Goal: Complete application form

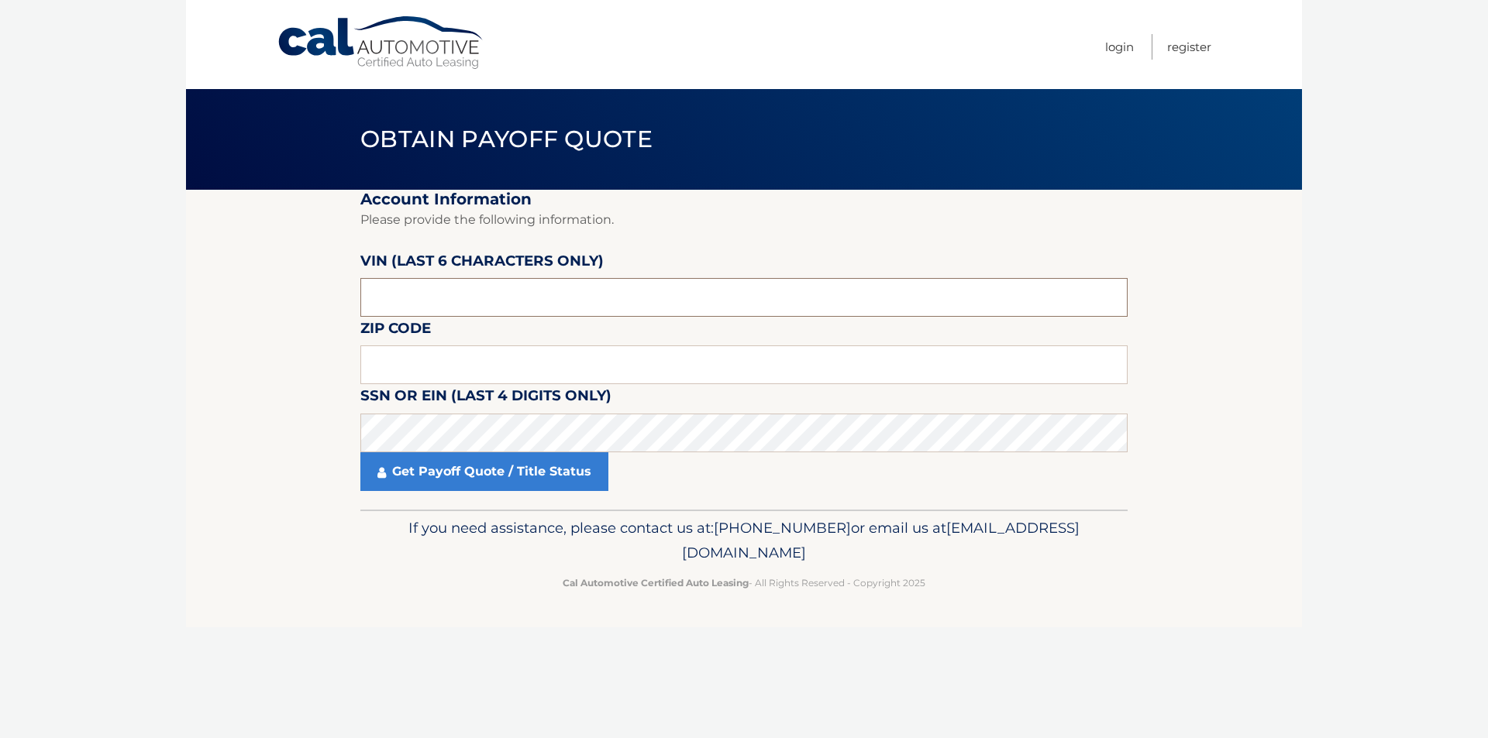
click at [452, 284] on input "text" at bounding box center [743, 297] width 767 height 39
type input "123810"
click at [458, 369] on input "text" at bounding box center [743, 365] width 767 height 39
click at [415, 366] on input "text" at bounding box center [743, 365] width 767 height 39
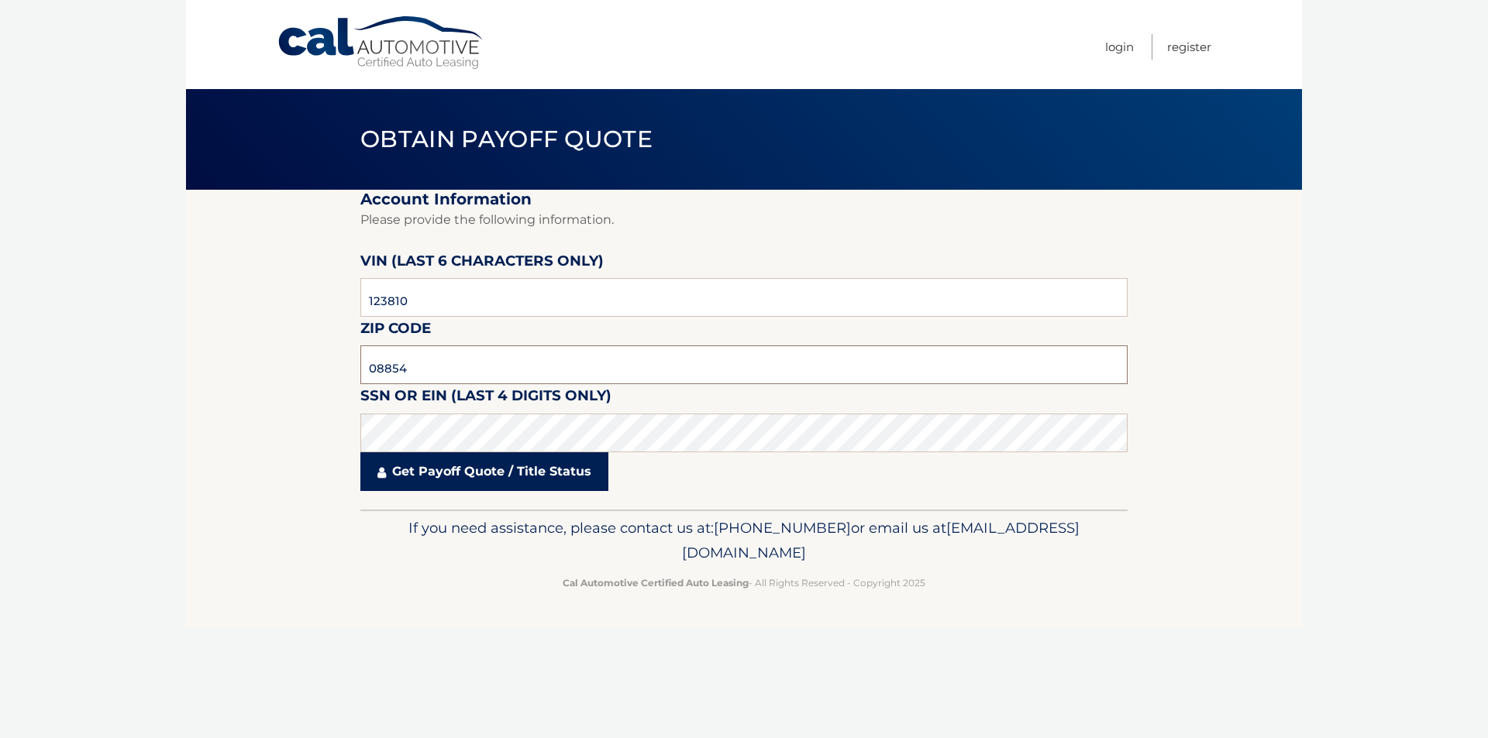
type input "08854"
click at [476, 468] on link "Get Payoff Quote / Title Status" at bounding box center [484, 471] width 248 height 39
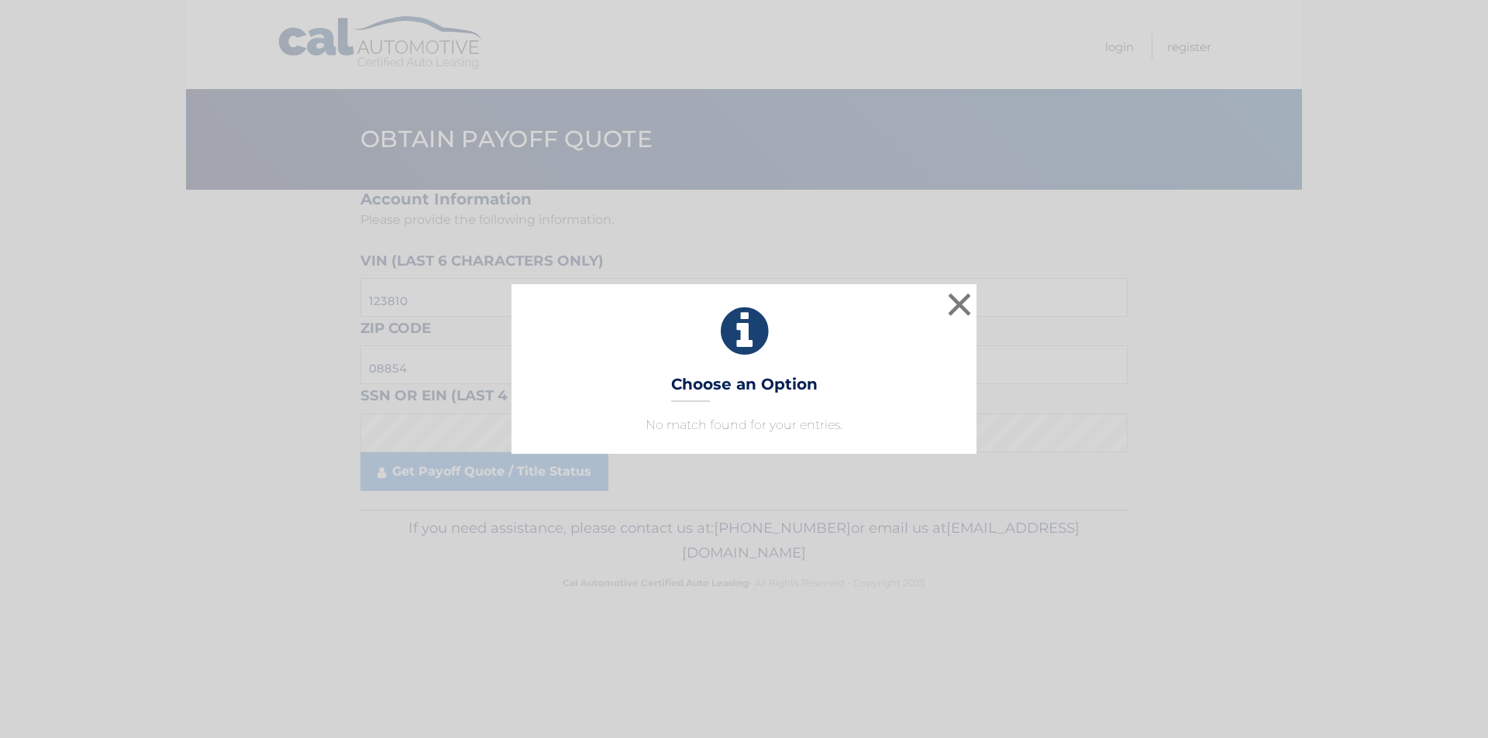
click at [977, 304] on div "× Choose an Option No match found for your entries. This is what you see on sec…" at bounding box center [743, 368] width 1475 height 169
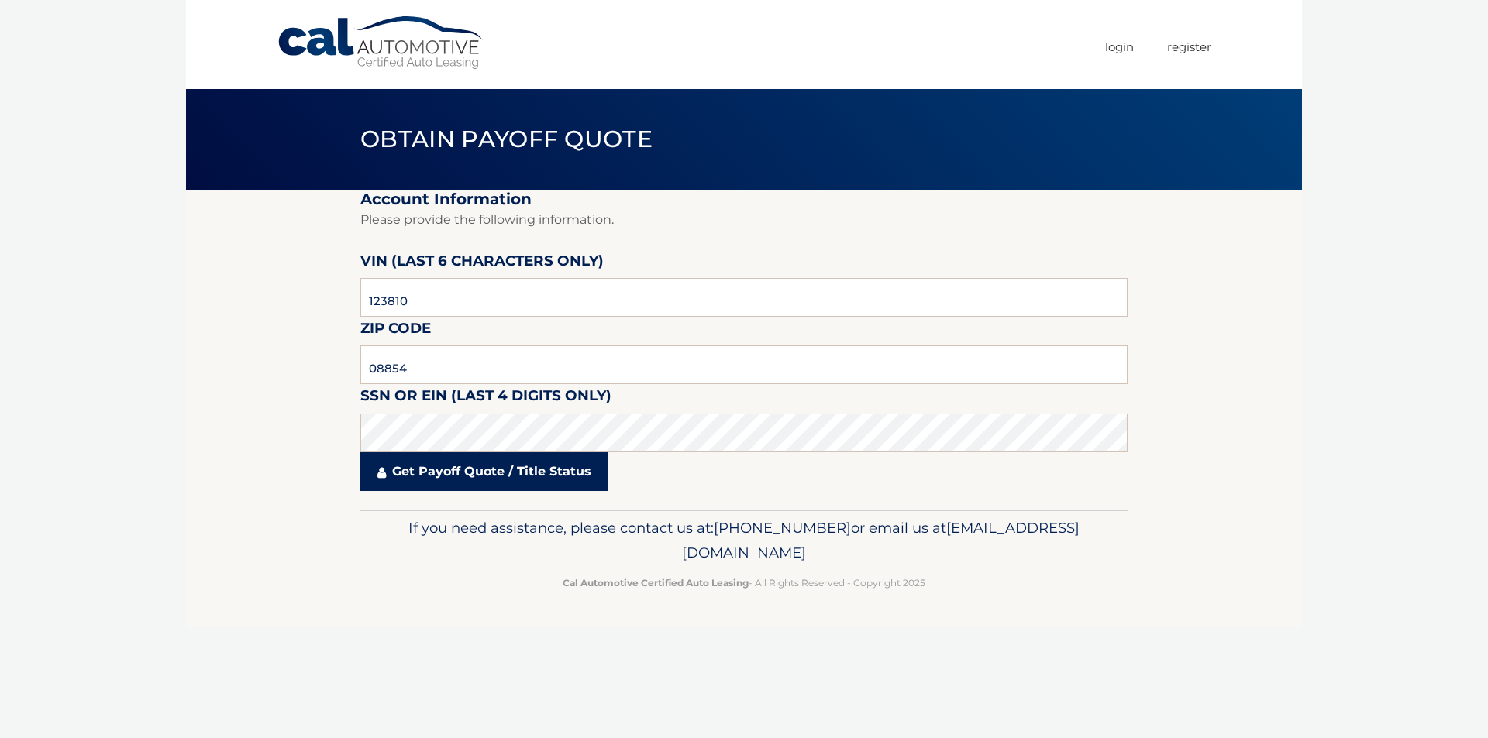
click at [520, 490] on link "Get Payoff Quote / Title Status" at bounding box center [484, 471] width 248 height 39
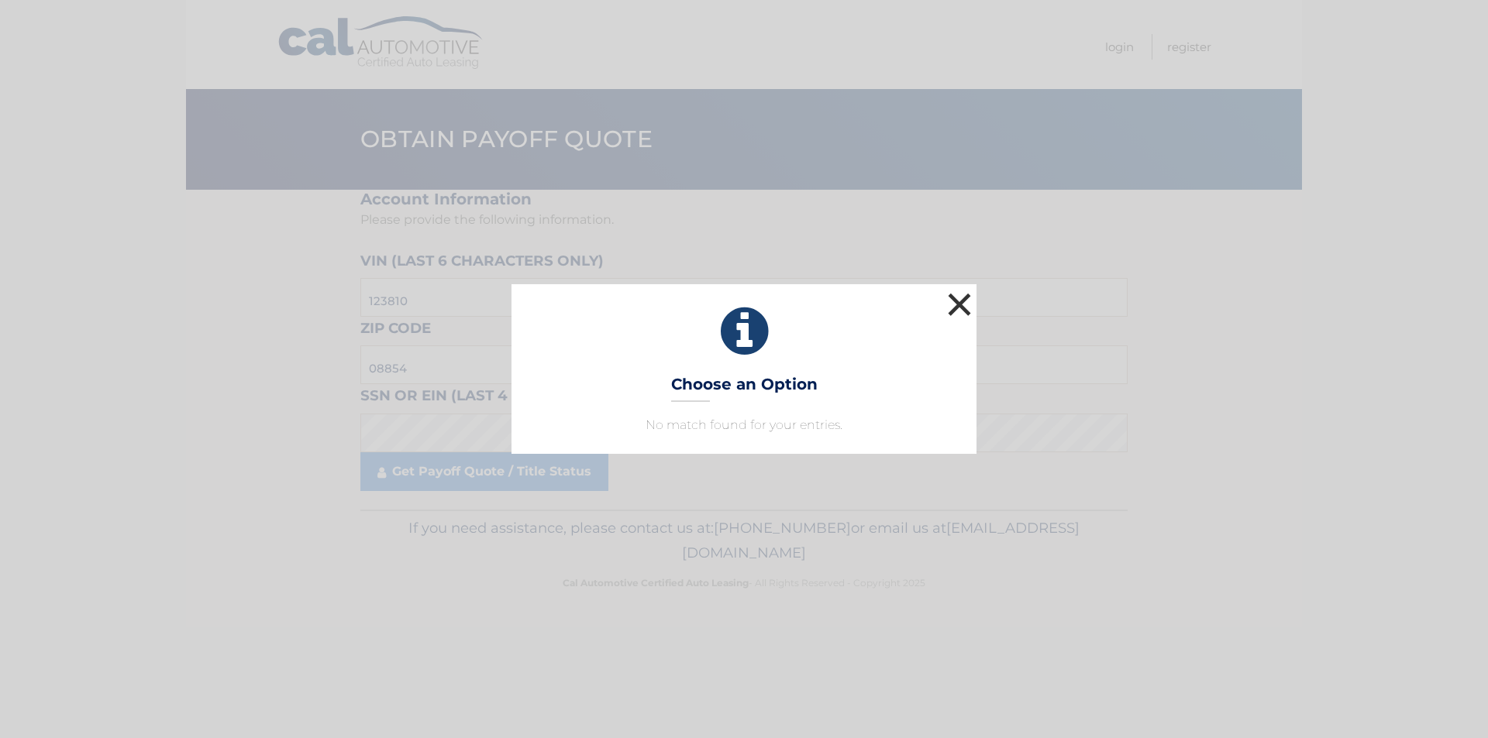
click at [969, 295] on button "×" at bounding box center [959, 304] width 31 height 31
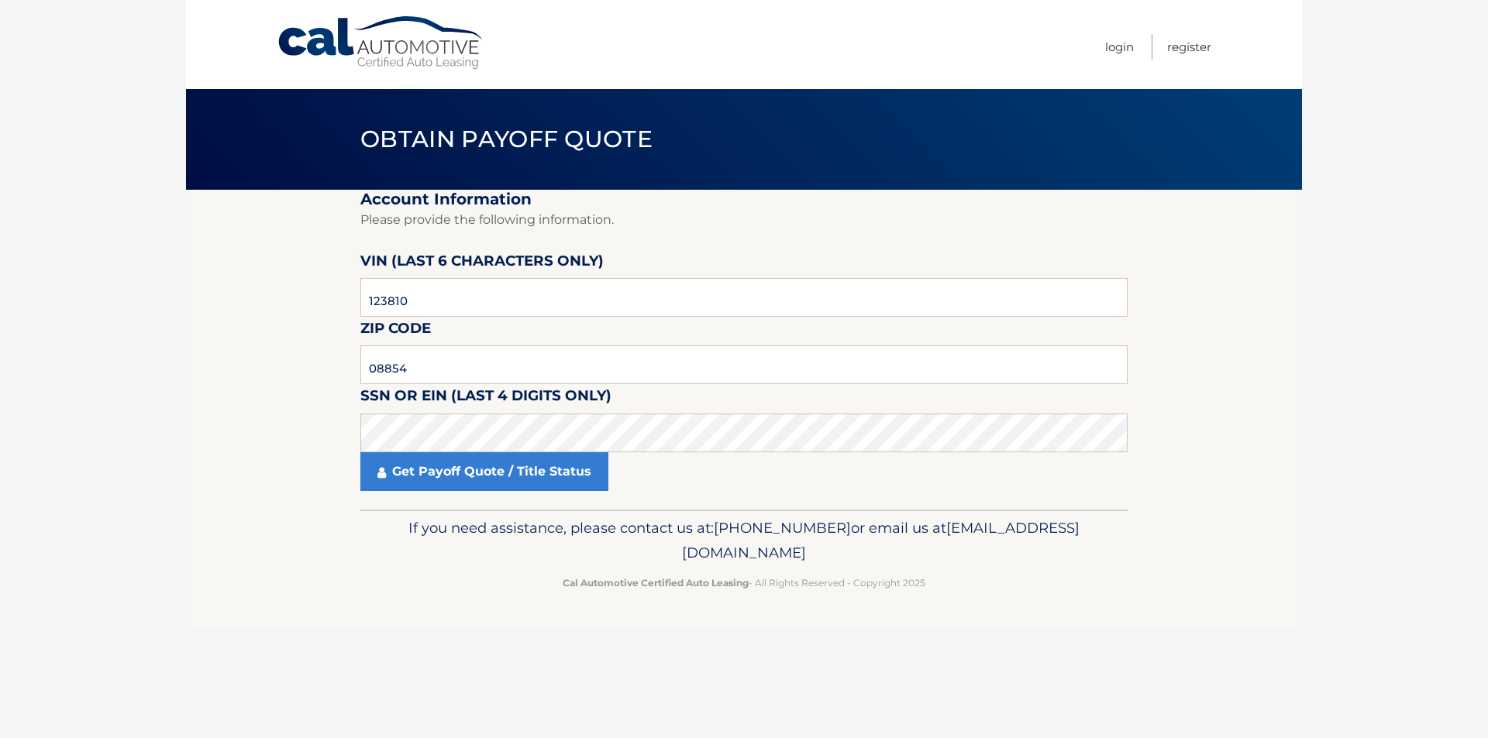
click at [53, 485] on body "Cal Automotive Menu Login Register Obtain Payoff Quote" at bounding box center [744, 369] width 1488 height 738
click at [508, 476] on link "Get Payoff Quote / Title Status" at bounding box center [484, 471] width 248 height 39
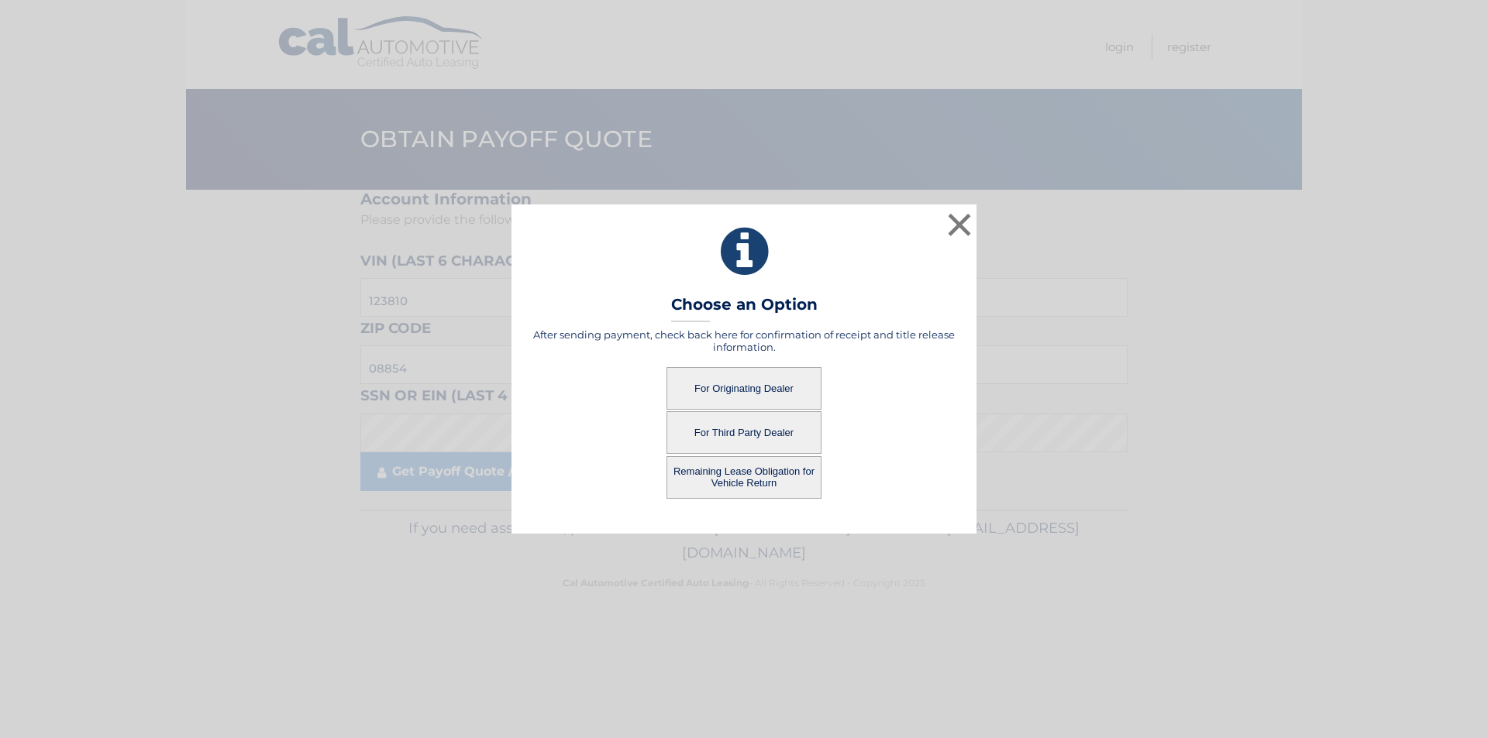
click at [725, 390] on button "For Originating Dealer" at bounding box center [743, 388] width 155 height 43
click at [729, 390] on button "For Originating Dealer" at bounding box center [743, 388] width 155 height 43
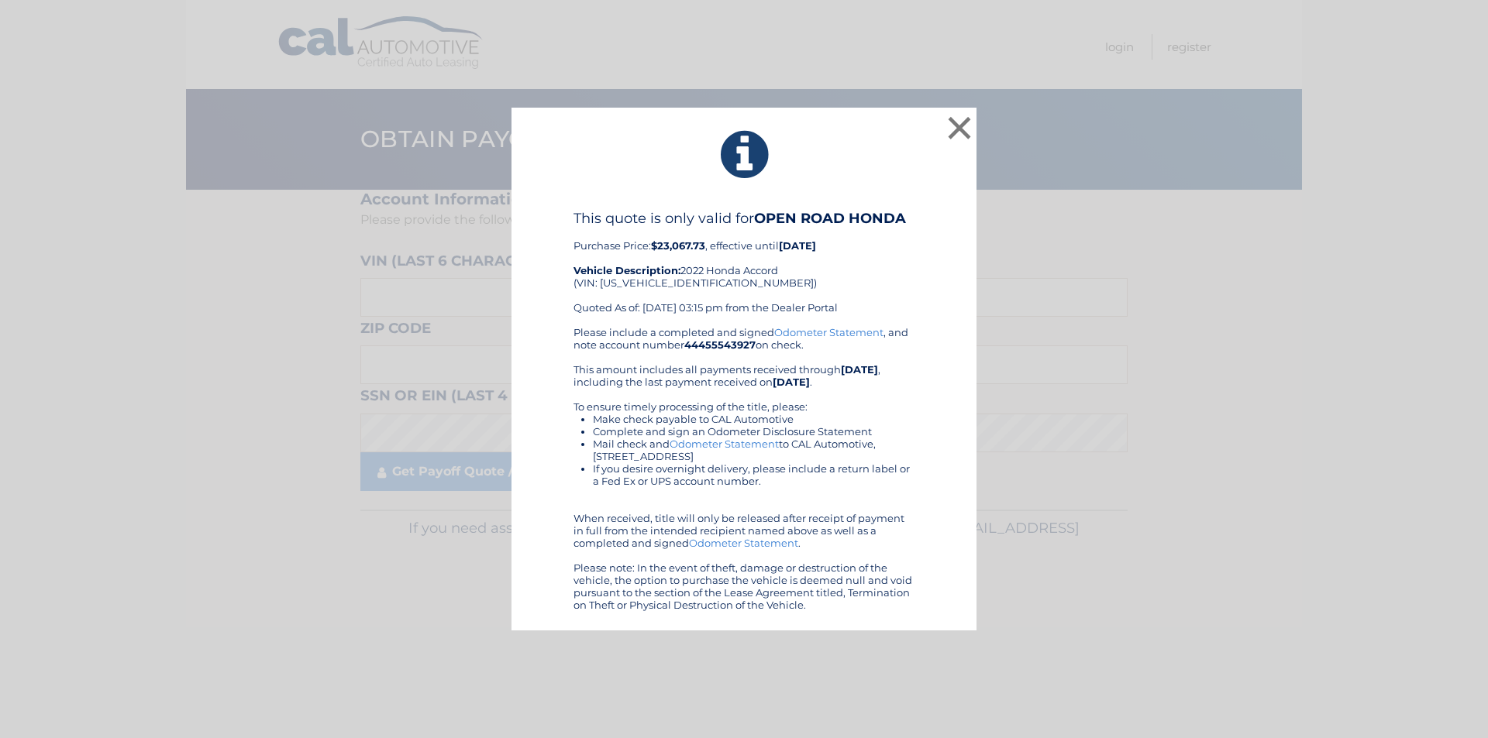
click at [821, 334] on link "Odometer Statement" at bounding box center [828, 332] width 109 height 12
